Goal: Task Accomplishment & Management: Manage account settings

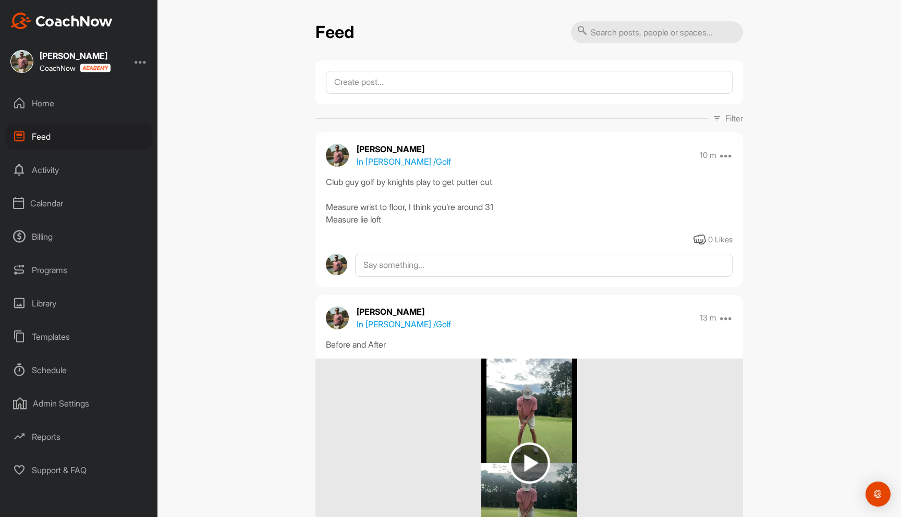
click at [55, 192] on div "Calendar" at bounding box center [79, 203] width 147 height 26
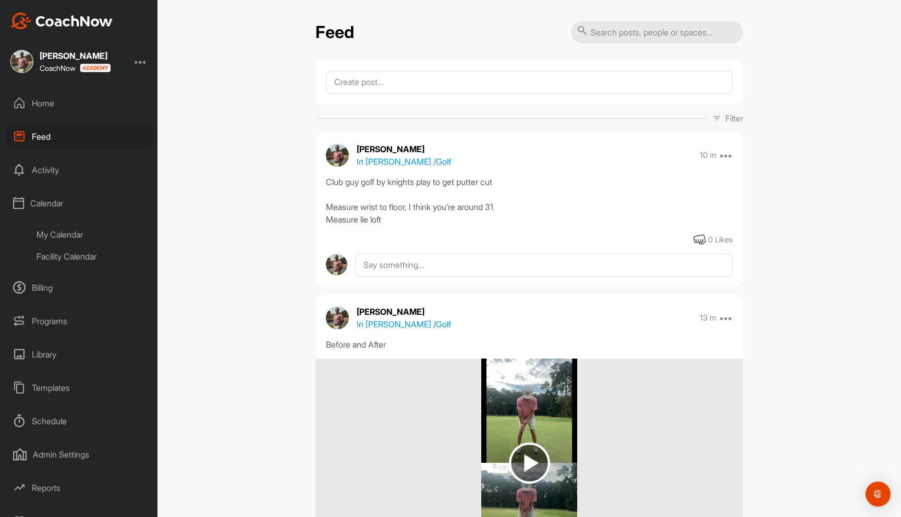
click at [55, 175] on div "Activity" at bounding box center [79, 170] width 147 height 26
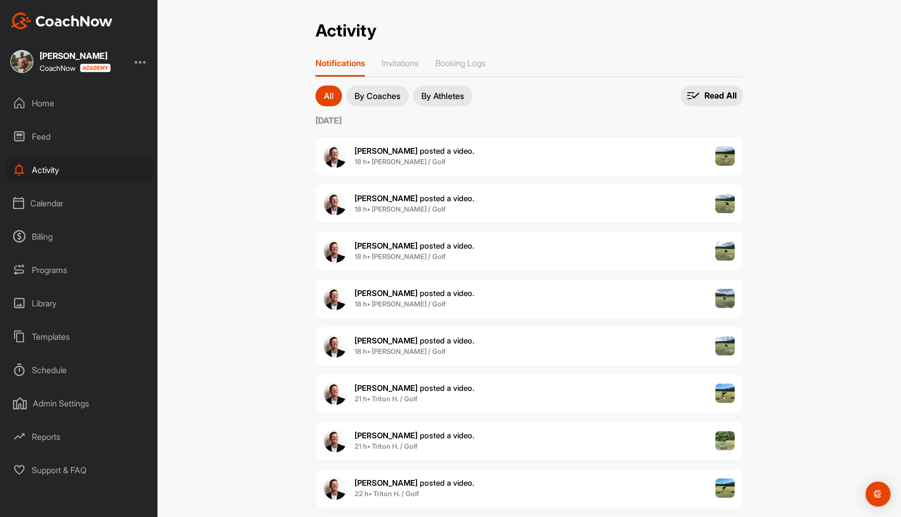
click at [394, 92] on p "By Coaches" at bounding box center [378, 96] width 46 height 8
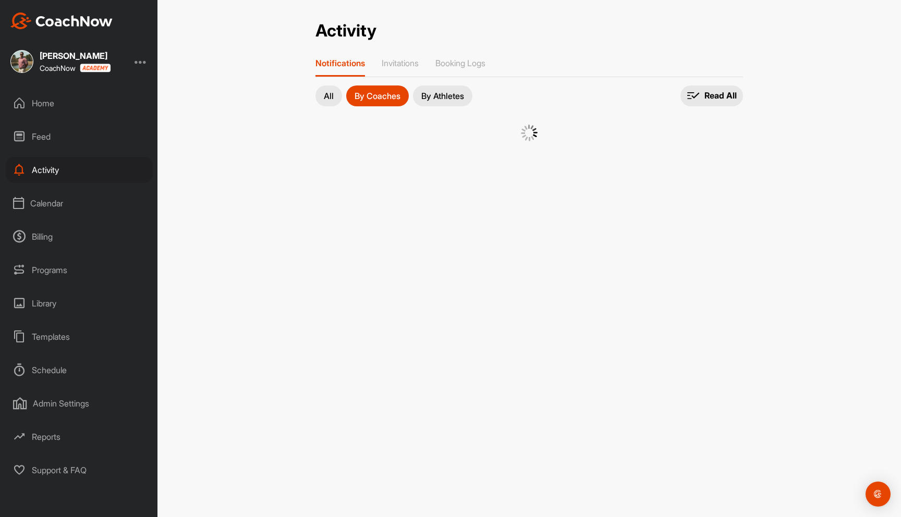
click at [454, 92] on p "By Athletes" at bounding box center [442, 96] width 43 height 8
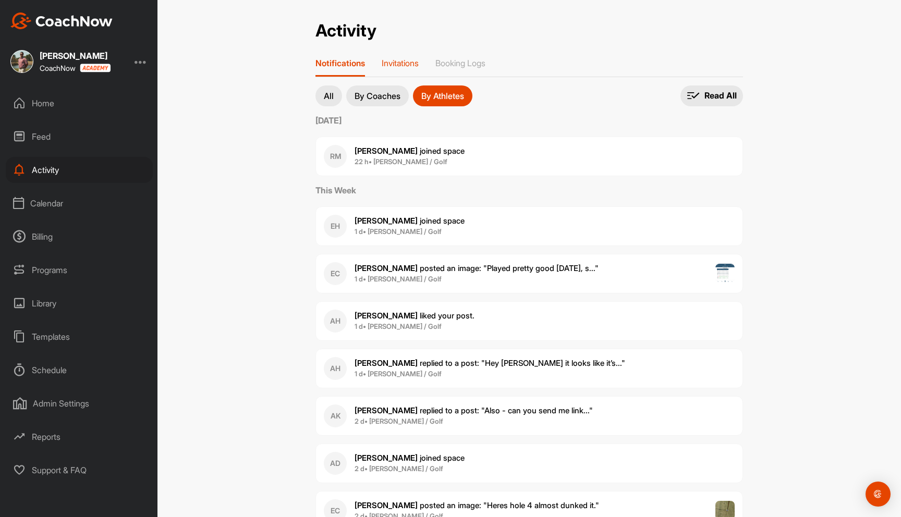
click at [409, 63] on p "Invitations" at bounding box center [400, 63] width 37 height 10
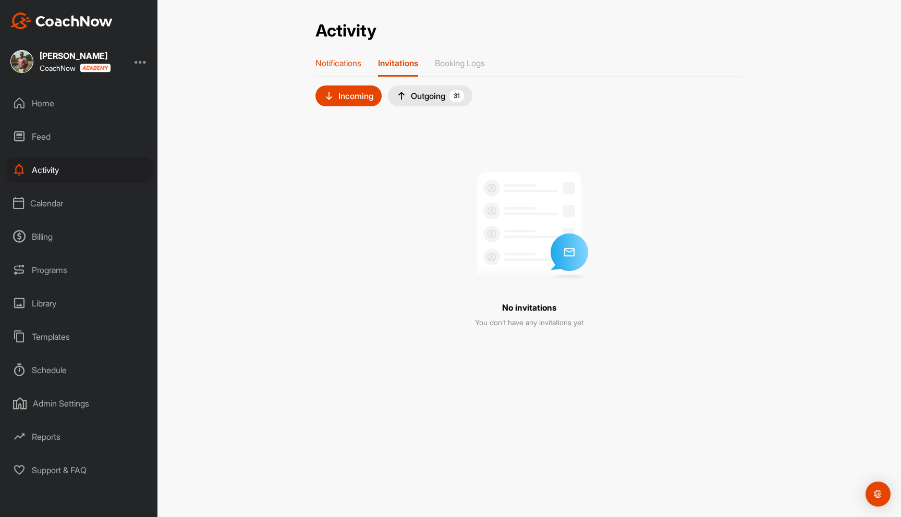
click at [353, 62] on p "Notifications" at bounding box center [339, 63] width 46 height 10
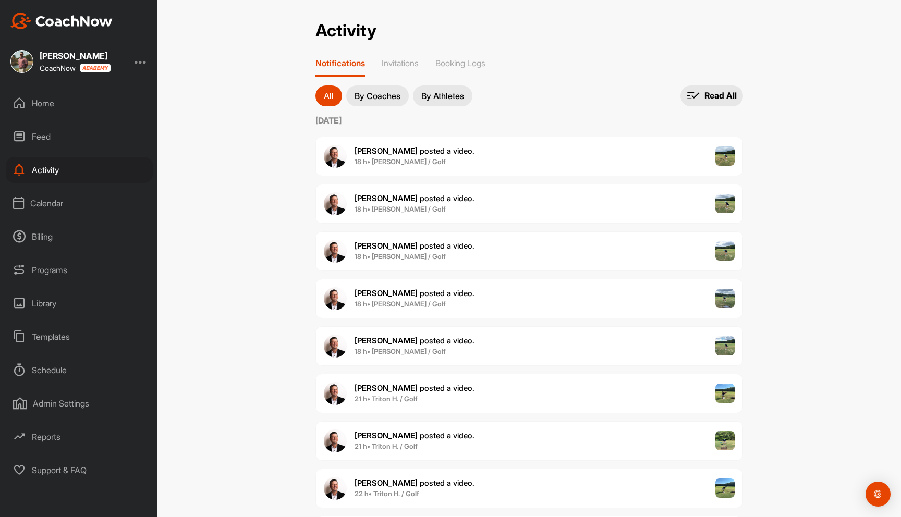
click at [387, 88] on button "By Coaches" at bounding box center [377, 96] width 63 height 21
click at [440, 96] on p "By Athletes" at bounding box center [442, 96] width 43 height 8
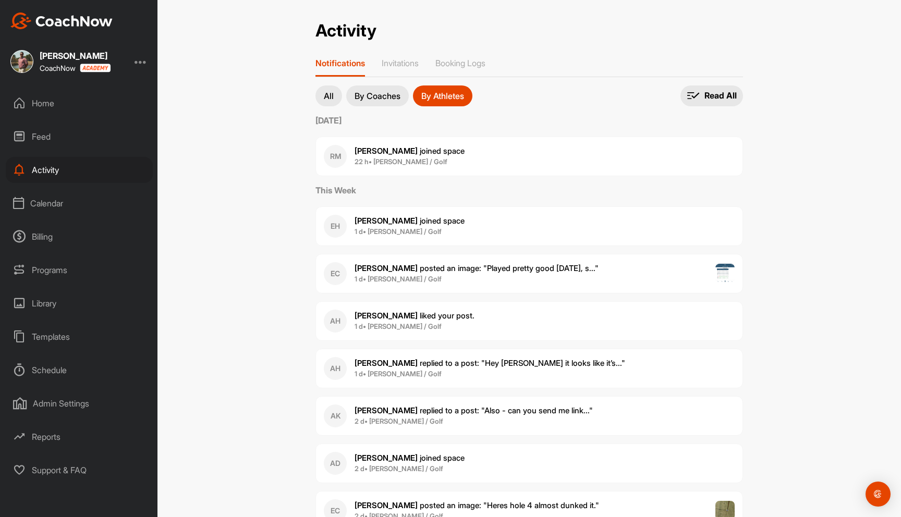
click at [49, 138] on div "Feed" at bounding box center [79, 137] width 147 height 26
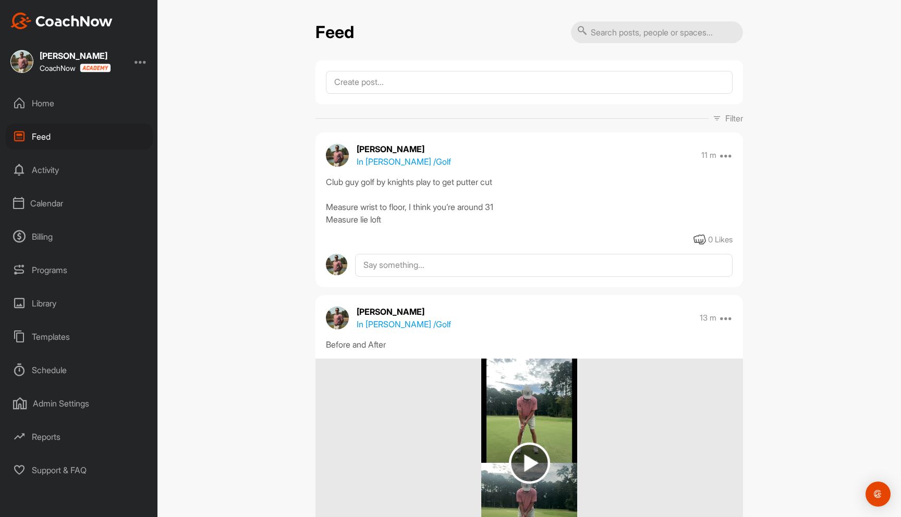
click at [57, 204] on div "Calendar" at bounding box center [79, 203] width 147 height 26
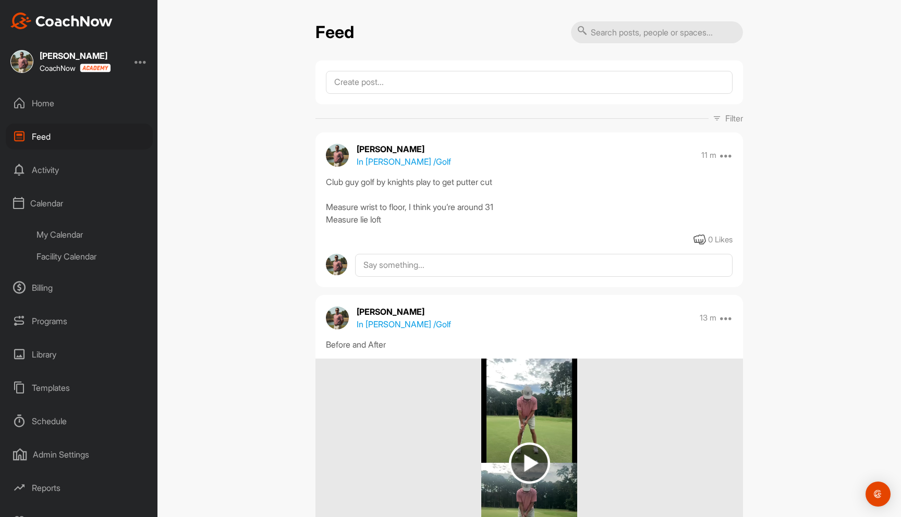
click at [80, 236] on div "My Calendar" at bounding box center [91, 235] width 124 height 22
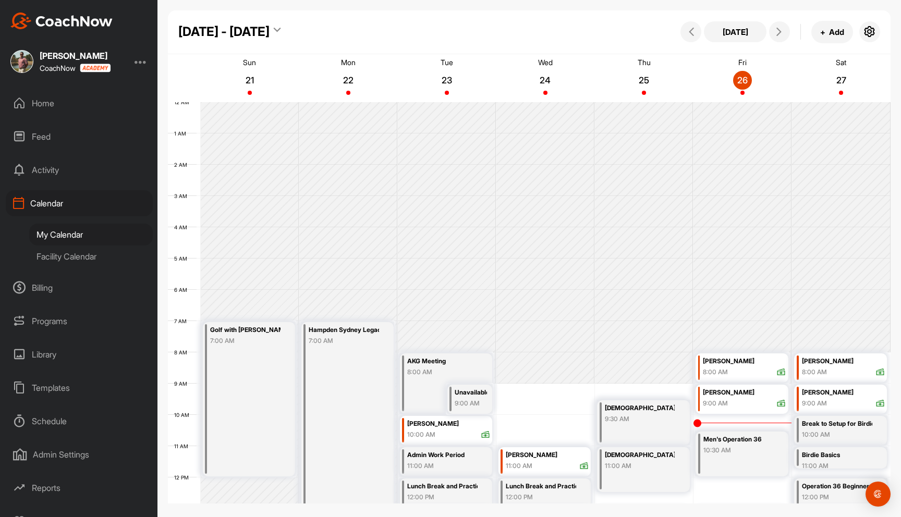
scroll to position [180, 0]
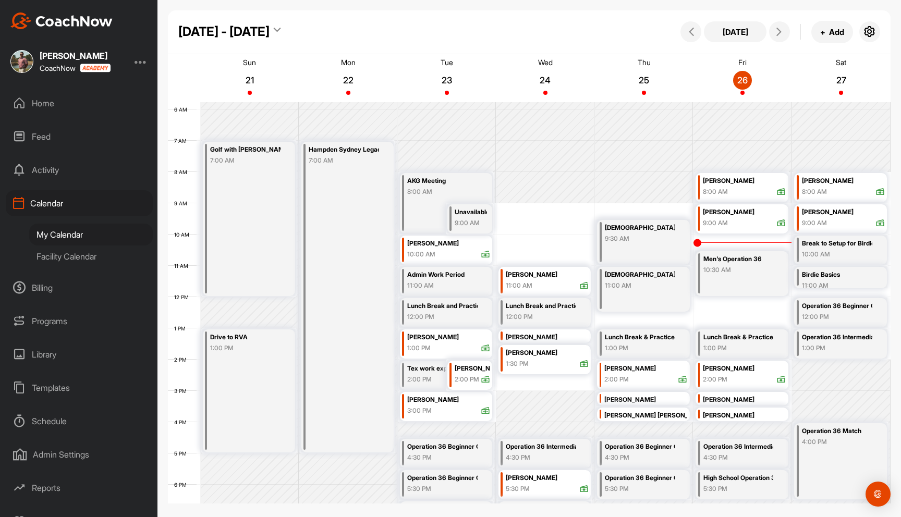
click at [72, 263] on div "Facility Calendar" at bounding box center [91, 257] width 124 height 22
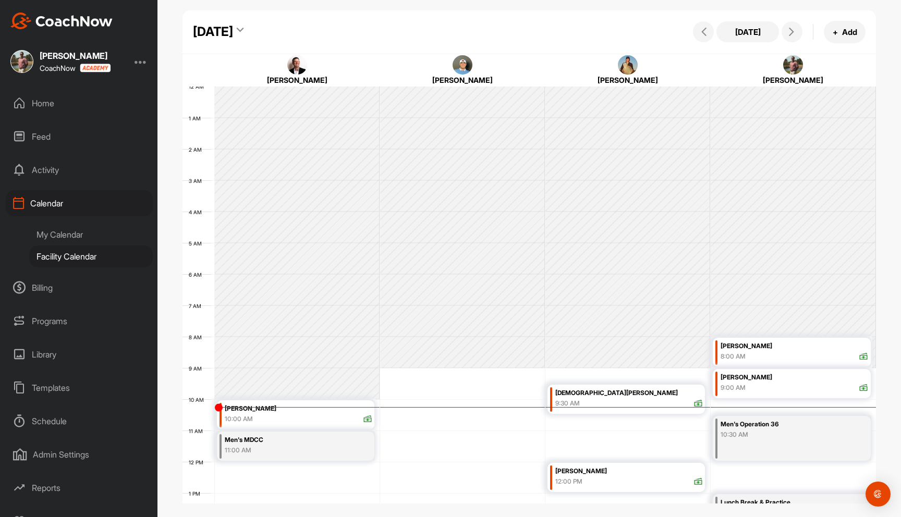
scroll to position [180, 0]
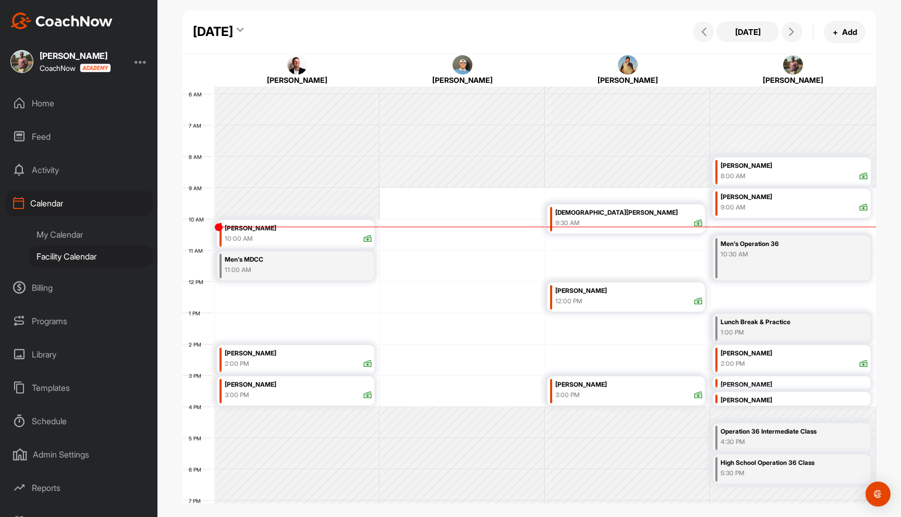
click at [331, 240] on div "10:00 AM" at bounding box center [299, 238] width 148 height 9
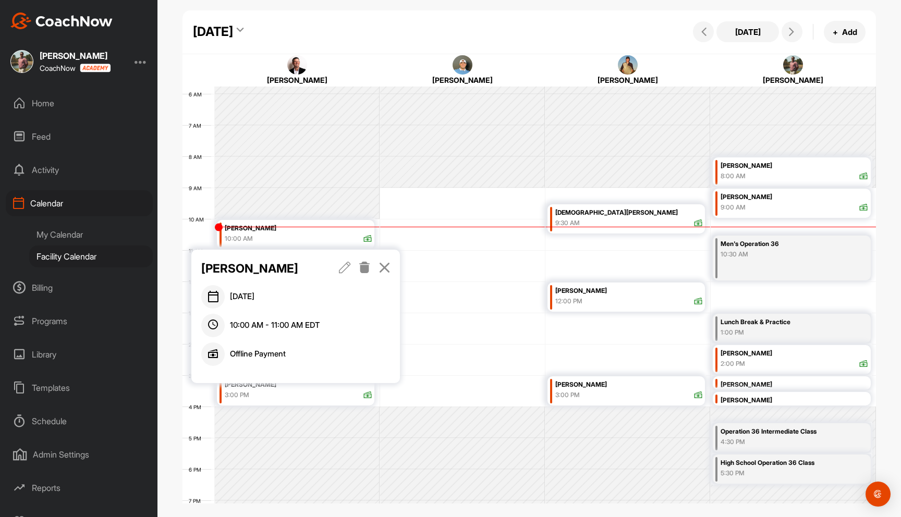
click at [386, 266] on icon at bounding box center [385, 267] width 12 height 11
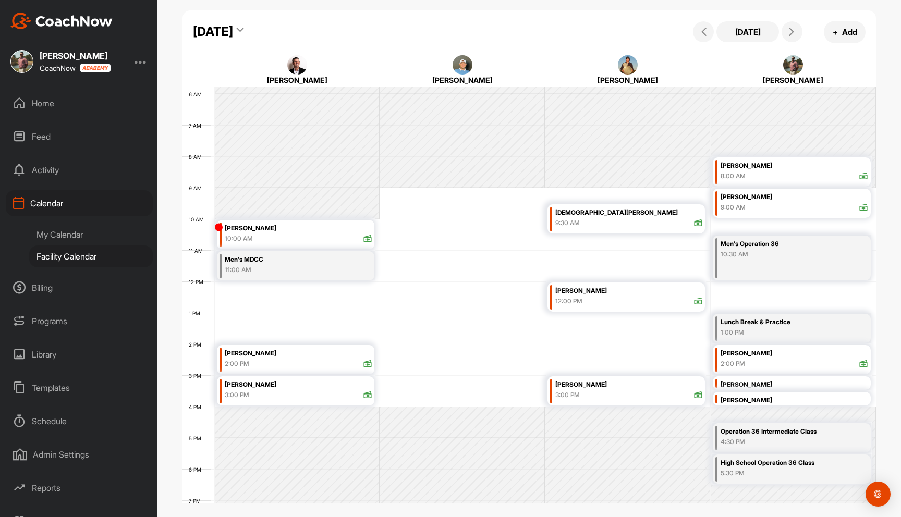
click at [324, 359] on div "2:00 PM" at bounding box center [299, 363] width 148 height 9
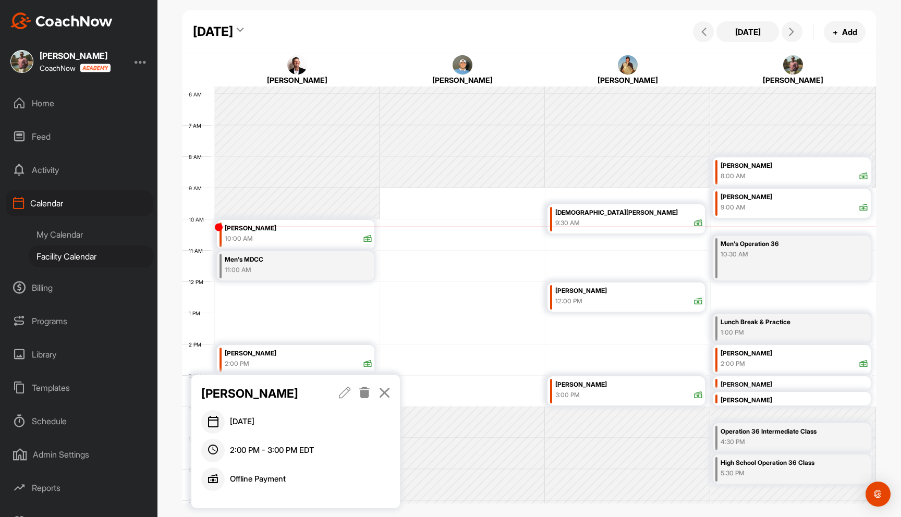
click at [386, 392] on icon at bounding box center [385, 392] width 12 height 11
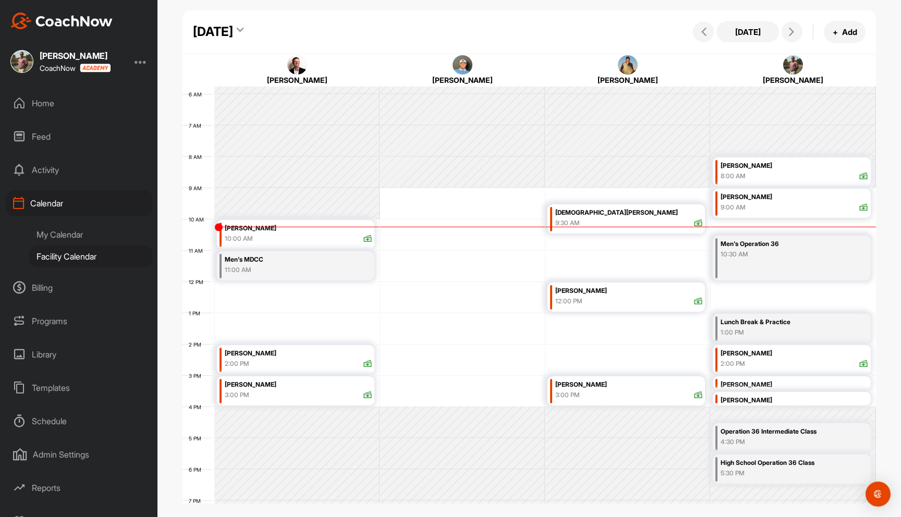
click at [326, 380] on div "[PERSON_NAME]" at bounding box center [299, 385] width 148 height 12
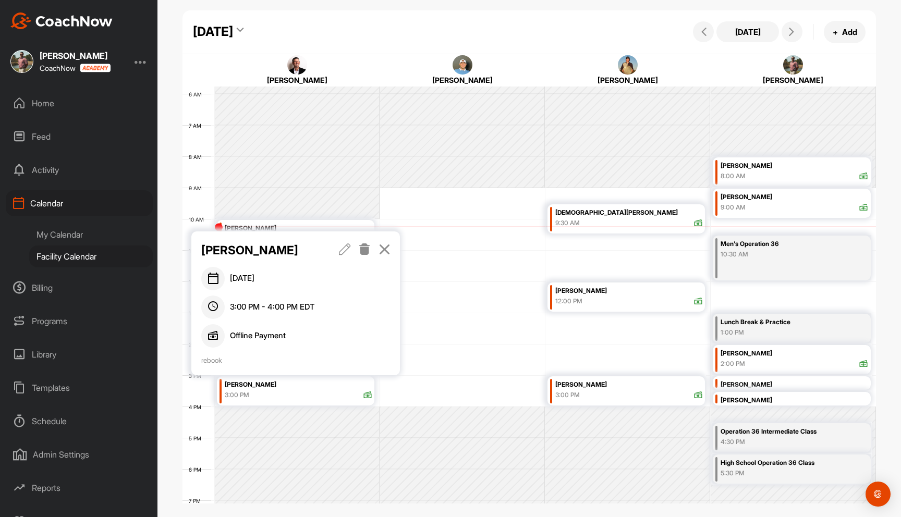
click at [389, 249] on icon at bounding box center [385, 249] width 12 height 11
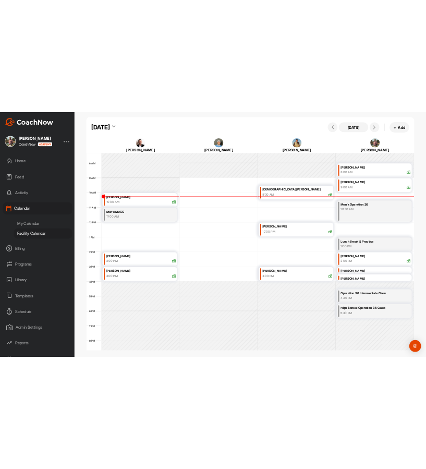
scroll to position [232, 0]
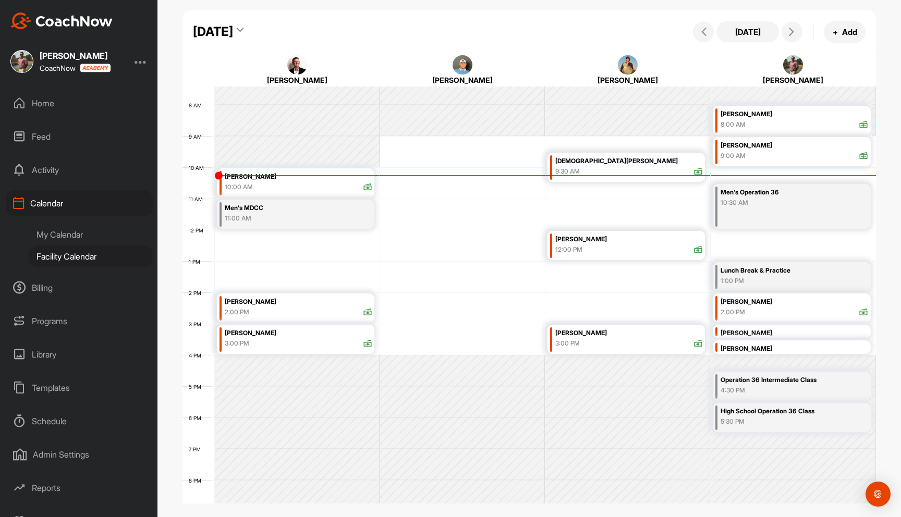
click at [774, 275] on div "Lunch Break & Practice" at bounding box center [782, 271] width 123 height 12
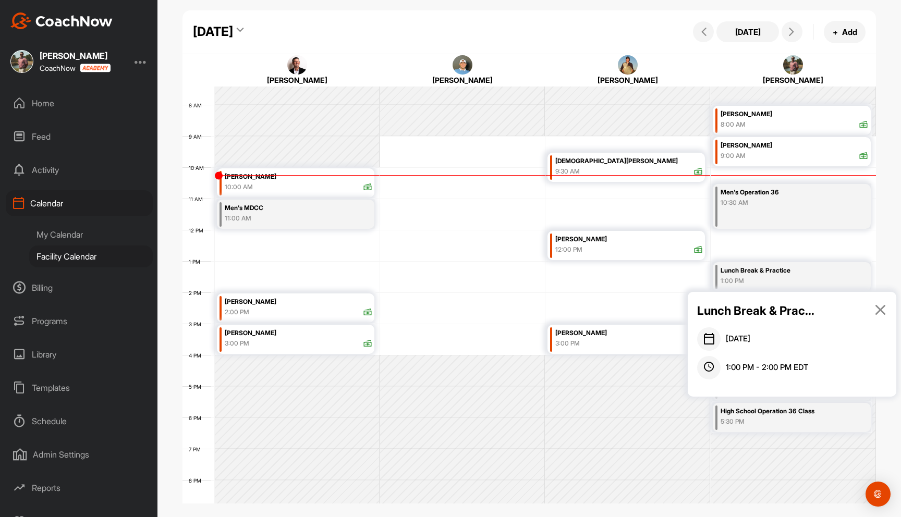
click at [882, 313] on icon at bounding box center [881, 309] width 12 height 11
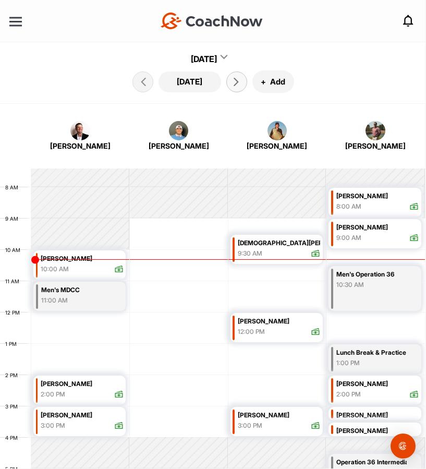
click at [235, 81] on icon at bounding box center [236, 82] width 8 height 8
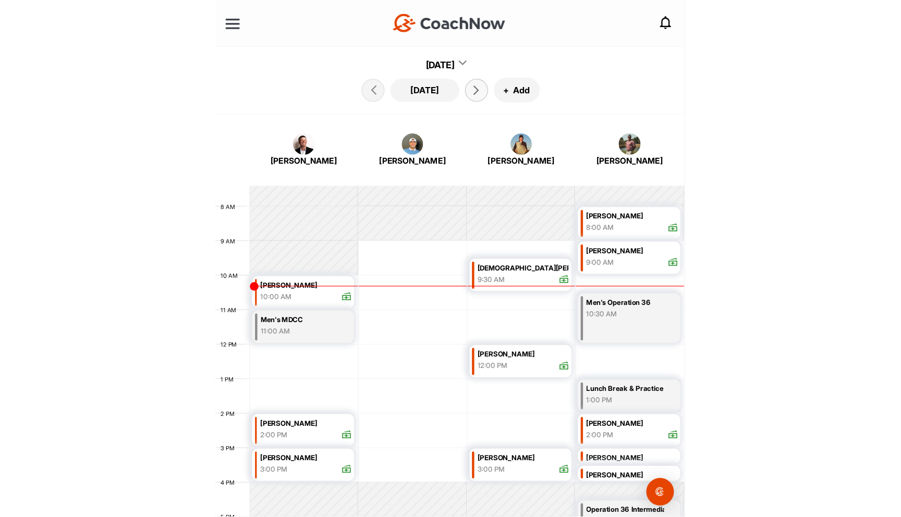
scroll to position [180, 0]
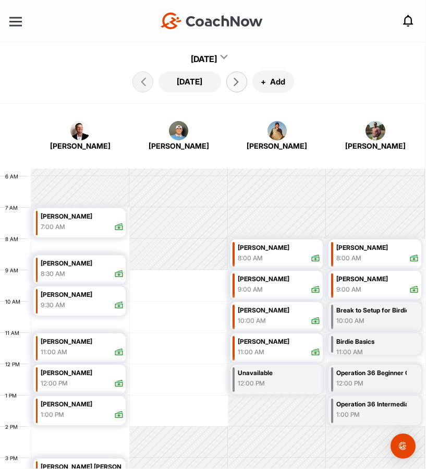
click at [235, 81] on icon at bounding box center [236, 82] width 8 height 8
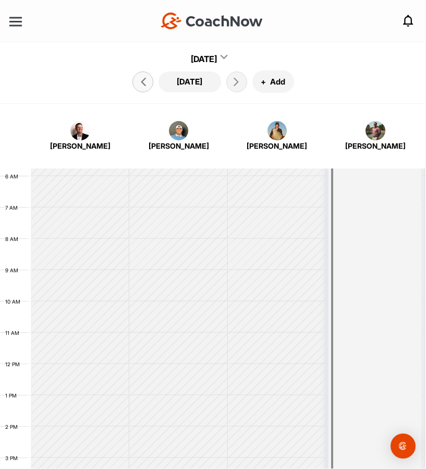
click at [141, 80] on icon at bounding box center [143, 82] width 8 height 8
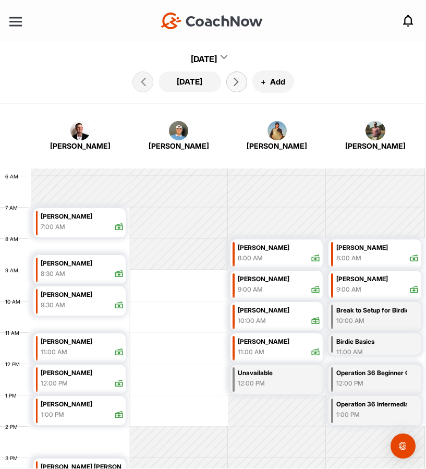
click at [235, 84] on icon at bounding box center [236, 82] width 8 height 8
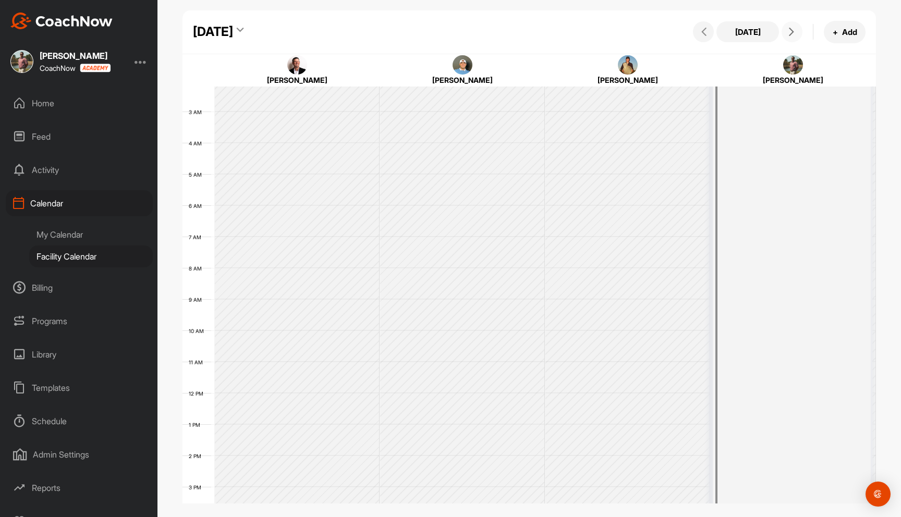
scroll to position [0, 0]
click at [769, 195] on div "Farmington with [PERSON_NAME] 12:00 AM" at bounding box center [792, 462] width 158 height 749
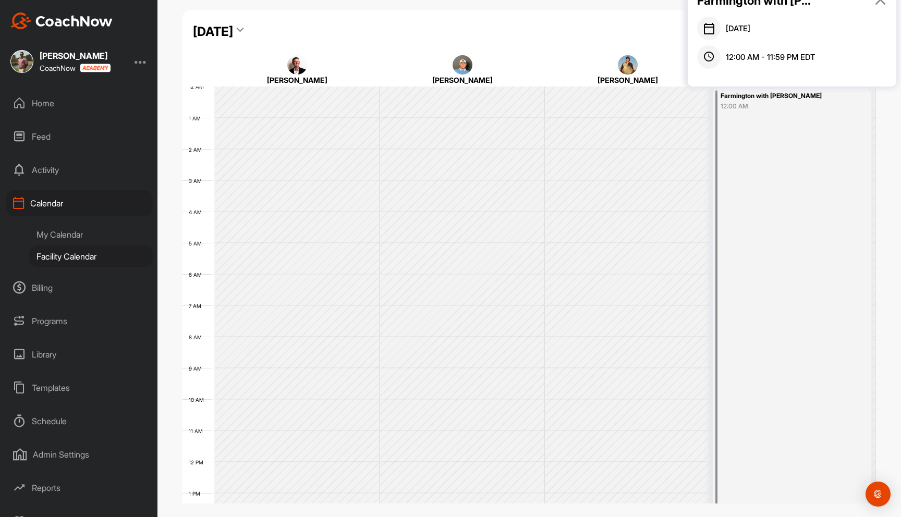
click at [60, 236] on div "My Calendar" at bounding box center [91, 235] width 124 height 22
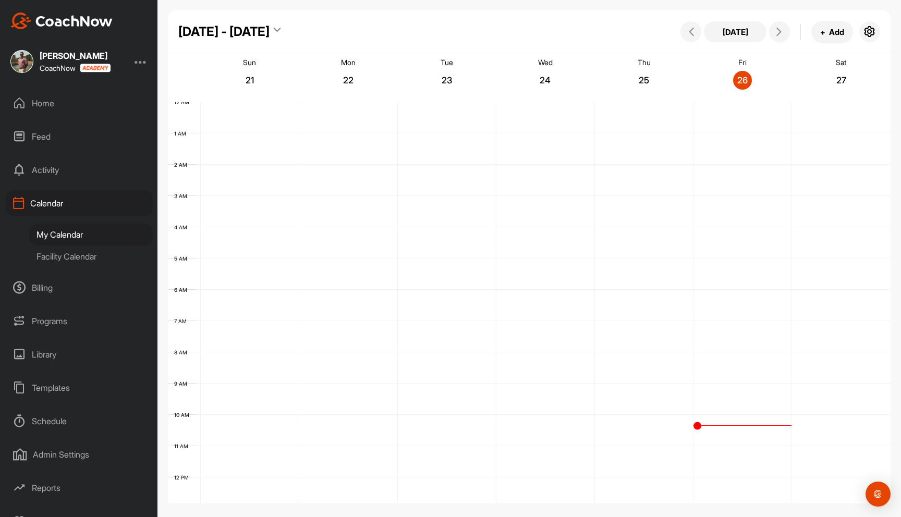
scroll to position [180, 0]
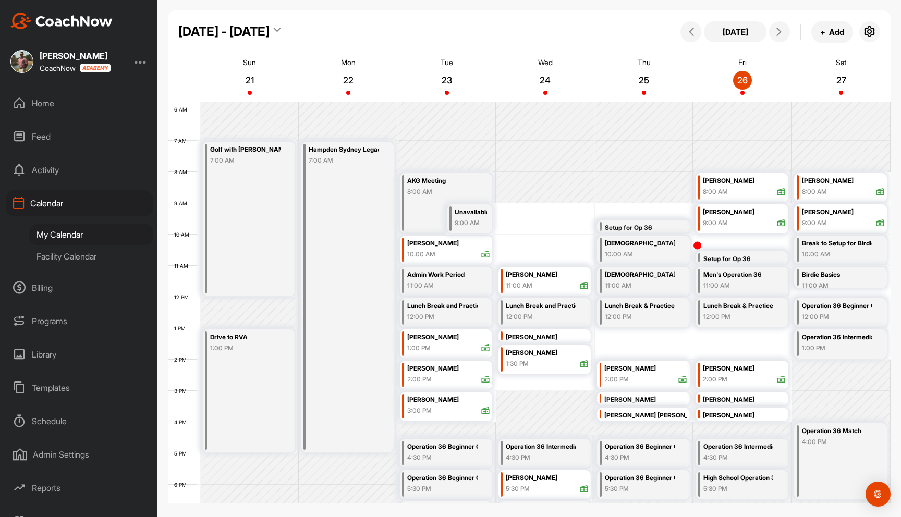
click at [465, 221] on div "9:00 AM" at bounding box center [471, 223] width 32 height 9
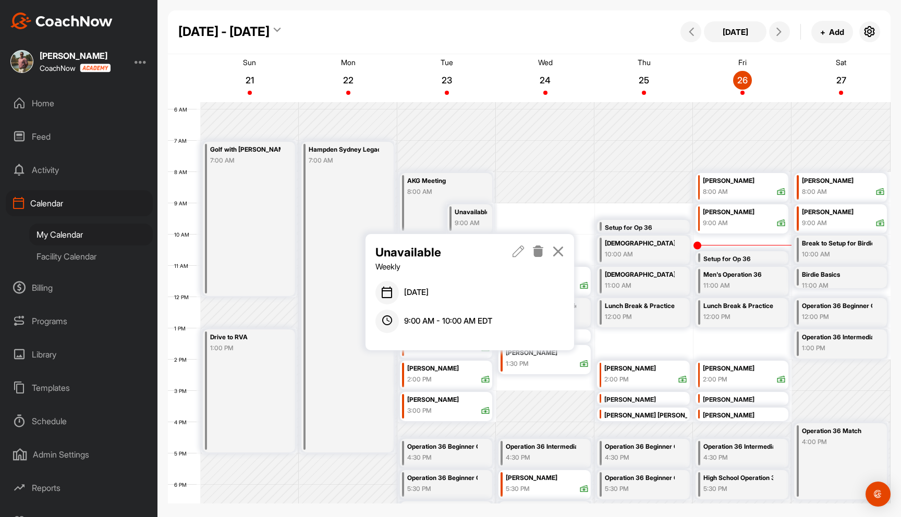
click at [543, 249] on icon at bounding box center [538, 251] width 12 height 11
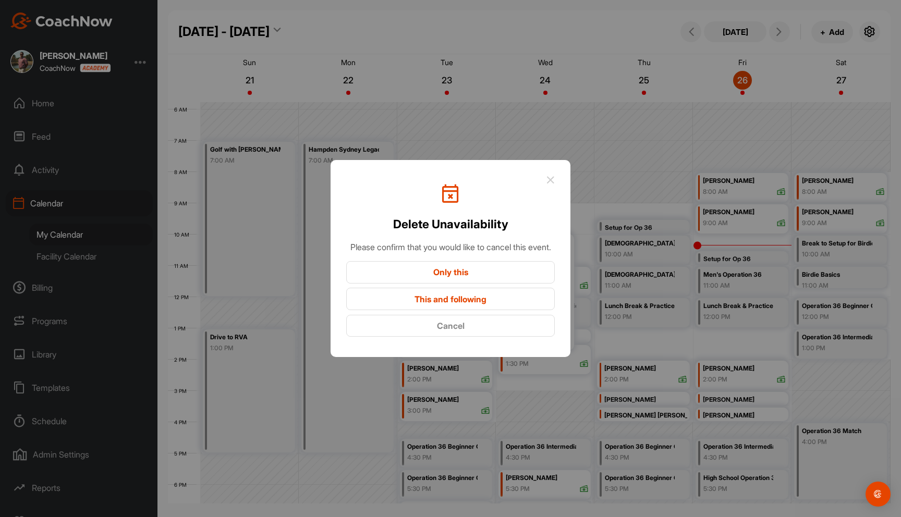
click at [482, 301] on button "This and following" at bounding box center [450, 299] width 209 height 22
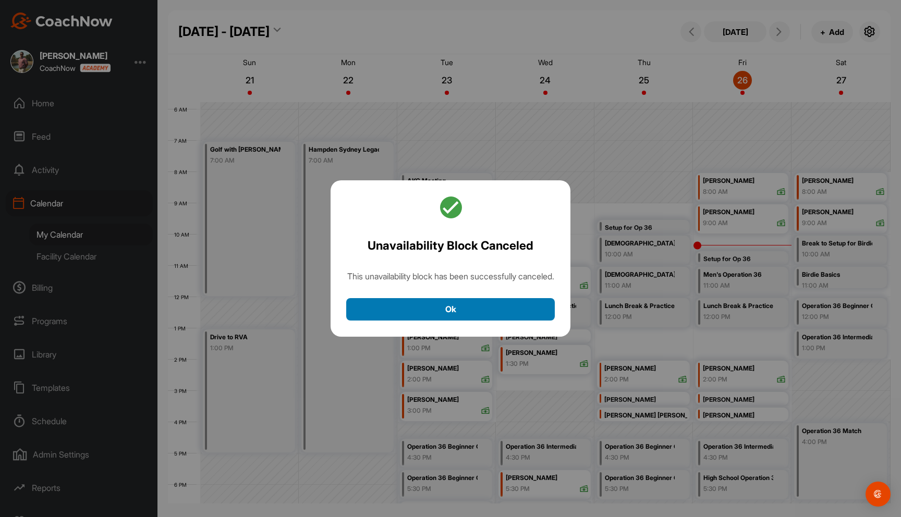
click at [518, 314] on button "Ok" at bounding box center [450, 309] width 209 height 22
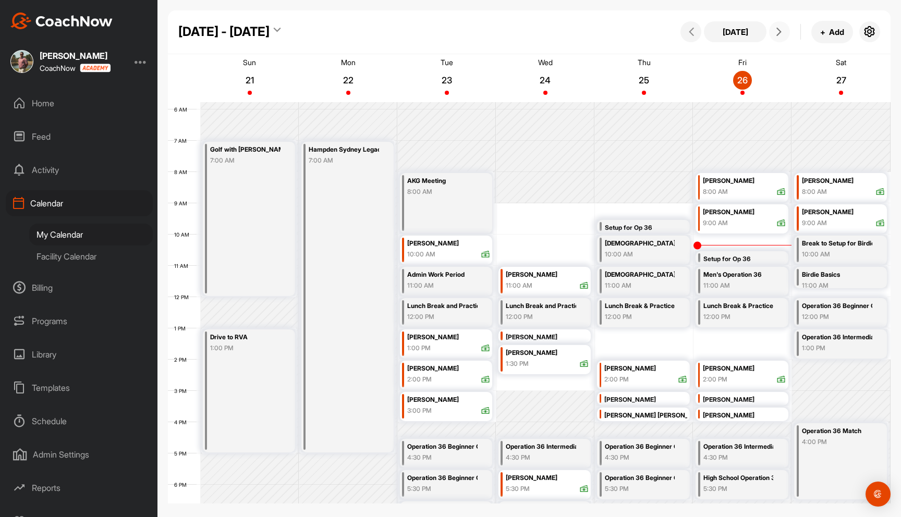
click at [771, 32] on button at bounding box center [779, 31] width 21 height 21
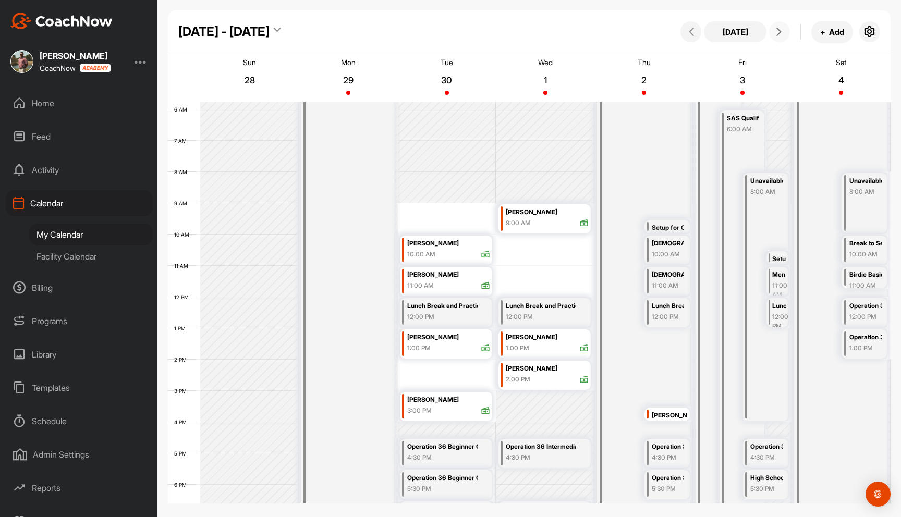
click at [771, 32] on button at bounding box center [779, 31] width 21 height 21
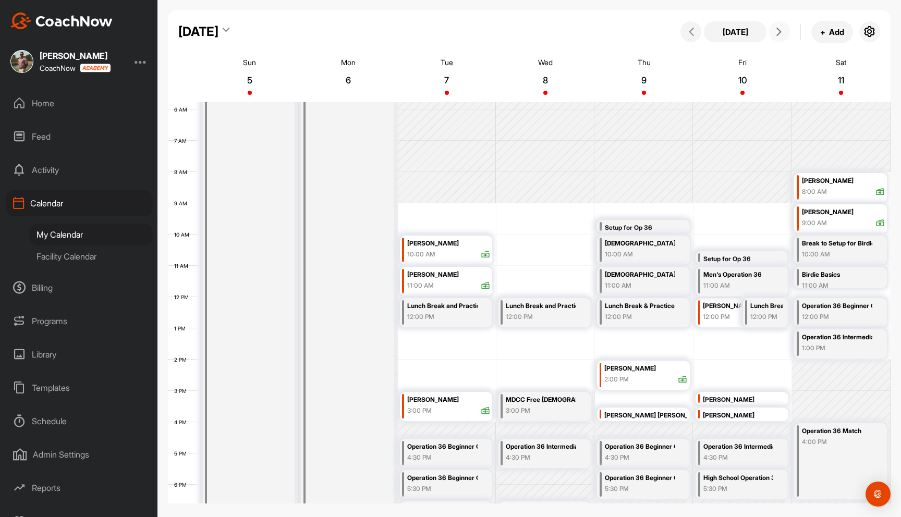
click at [658, 228] on div "Setup for Op 36" at bounding box center [640, 228] width 70 height 12
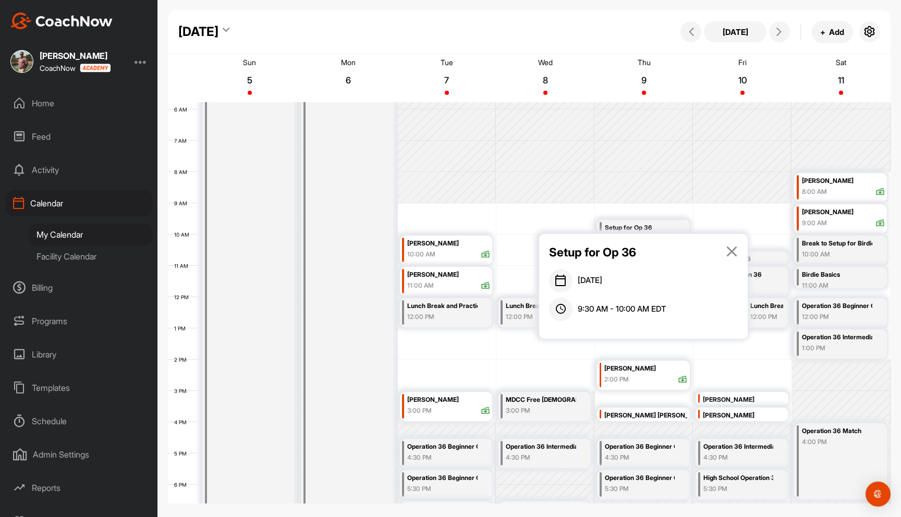
click at [735, 251] on icon at bounding box center [732, 251] width 12 height 11
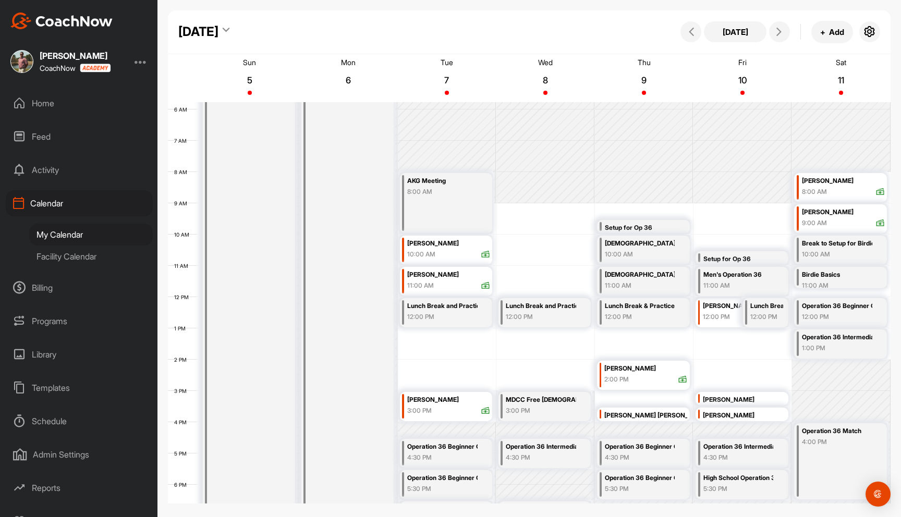
click at [66, 249] on div "Facility Calendar" at bounding box center [91, 257] width 124 height 22
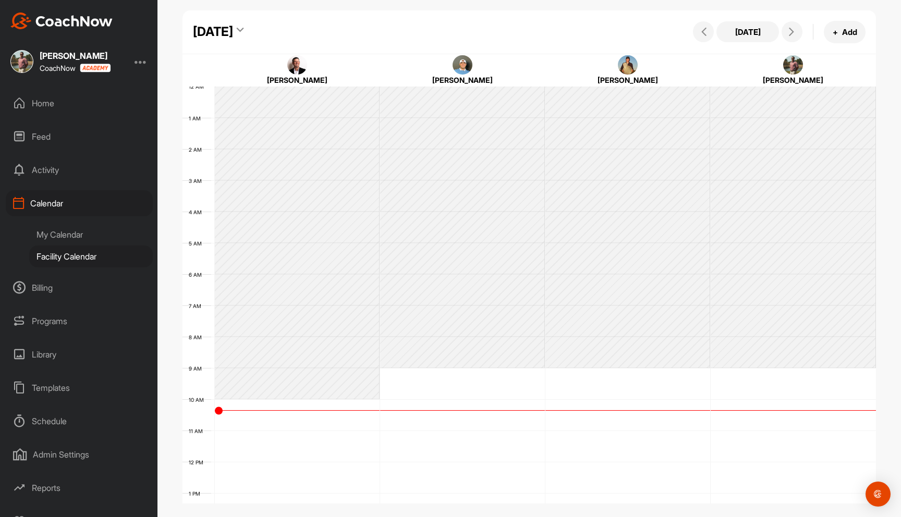
scroll to position [180, 0]
